Goal: Task Accomplishment & Management: Use online tool/utility

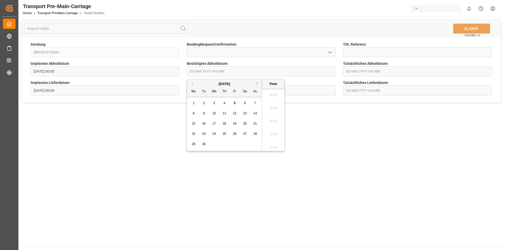
click at [237, 74] on input "text" at bounding box center [261, 71] width 149 height 10
click at [202, 115] on div "9" at bounding box center [204, 114] width 7 height 6
type input "[DATE] 00:00"
click at [321, 144] on main "SAVE Ctrl/CMD + S Sendung QKA25-010044 BookingRequestConfirmation TDL Referenz …" at bounding box center [260, 132] width 485 height 231
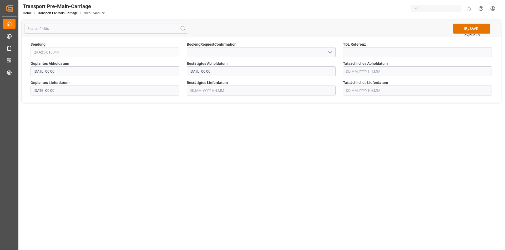
click at [259, 95] on input "text" at bounding box center [261, 91] width 149 height 10
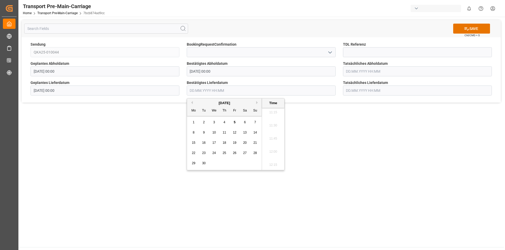
click at [191, 142] on div "15" at bounding box center [193, 143] width 7 height 6
type input "[DATE] 00:00"
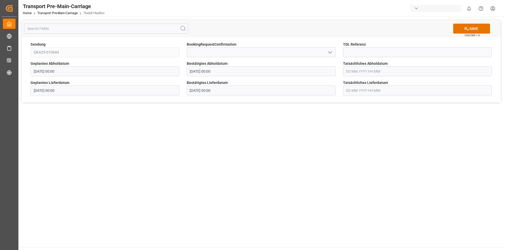
click at [384, 152] on main "SAVE Ctrl/CMD + S Sendung QKA25-010044 BookingRequestConfirmation TDL Referenz …" at bounding box center [260, 132] width 485 height 231
click at [467, 33] on button "SAVE" at bounding box center [471, 29] width 37 height 10
